Goal: Information Seeking & Learning: Learn about a topic

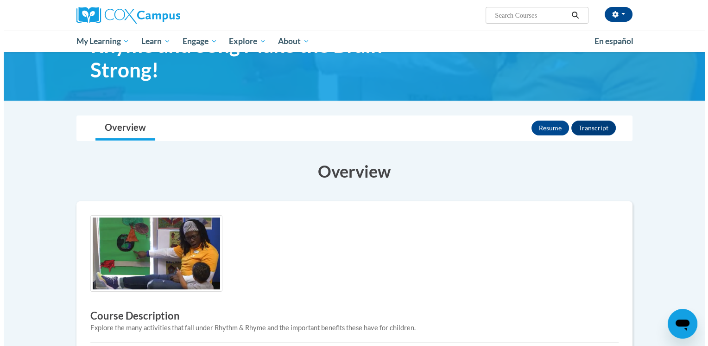
scroll to position [46, 0]
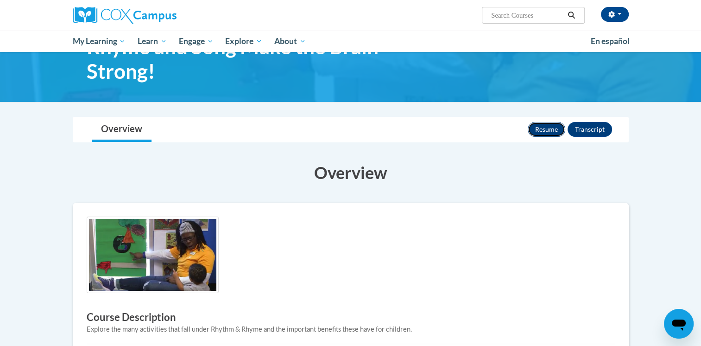
click at [546, 125] on button "Resume" at bounding box center [547, 129] width 38 height 15
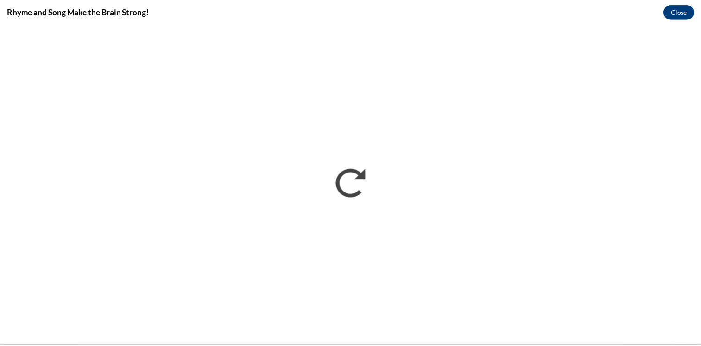
scroll to position [0, 0]
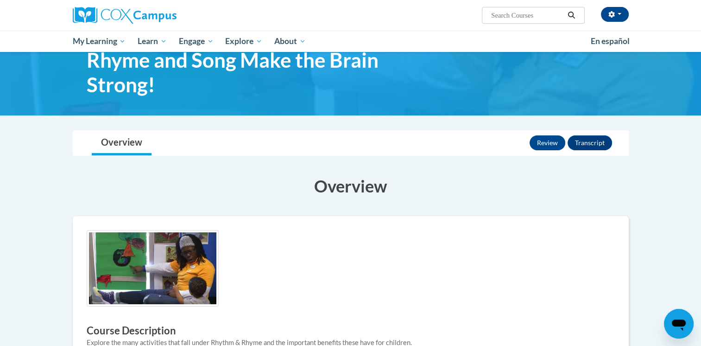
scroll to position [31, 0]
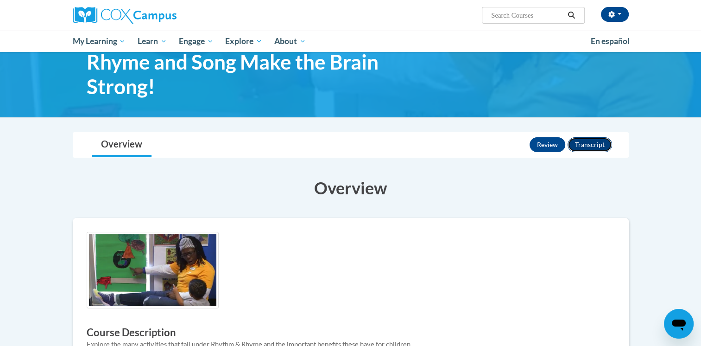
click at [597, 146] on button "Transcript" at bounding box center [590, 144] width 44 height 15
